Goal: Task Accomplishment & Management: Manage account settings

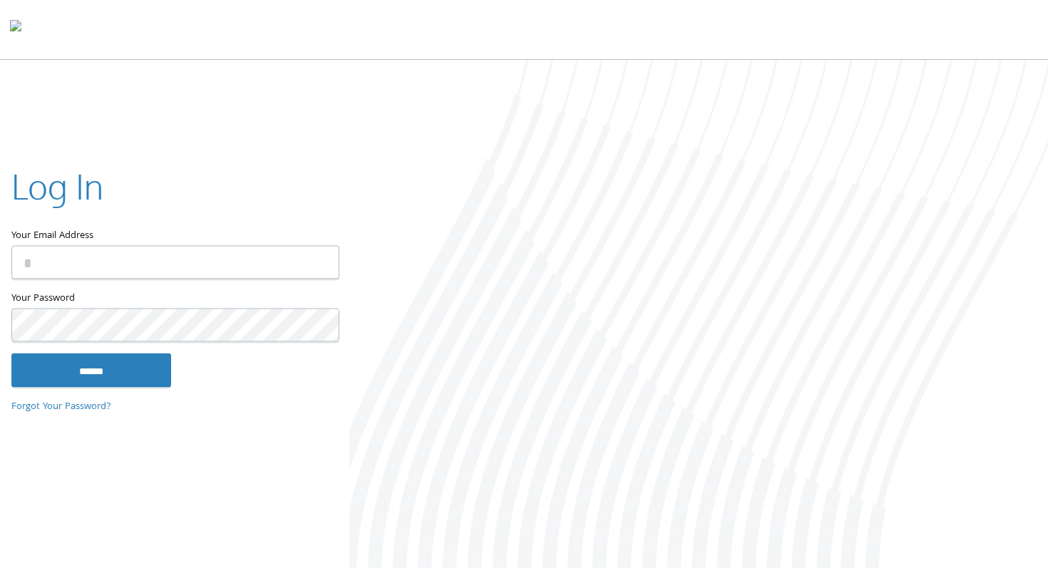
click at [73, 264] on input "Your Email Address" at bounding box center [175, 262] width 328 height 34
type input "**********"
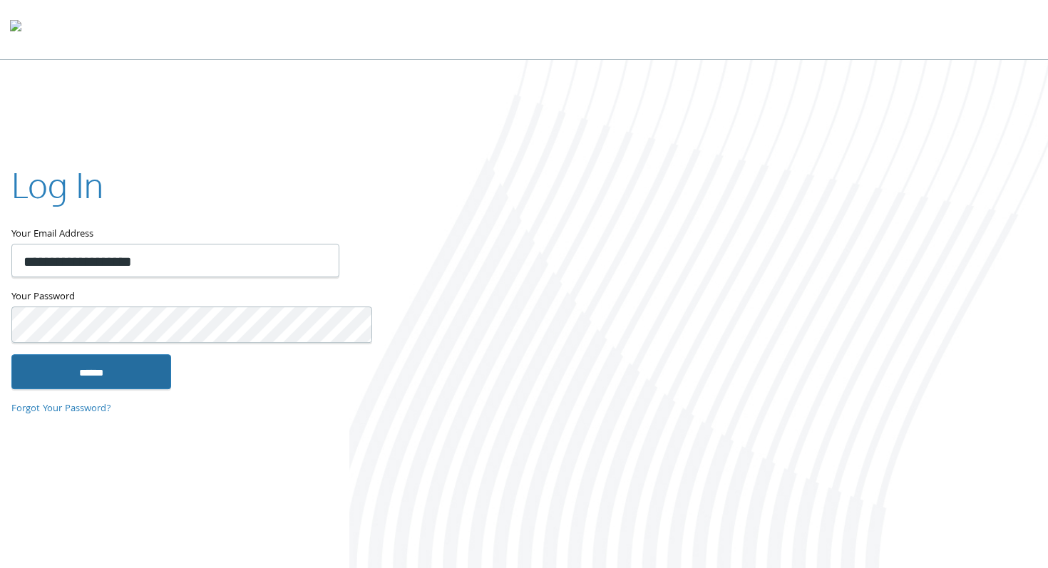
click at [59, 375] on input "******" at bounding box center [91, 371] width 160 height 34
